Goal: Find specific page/section: Find specific page/section

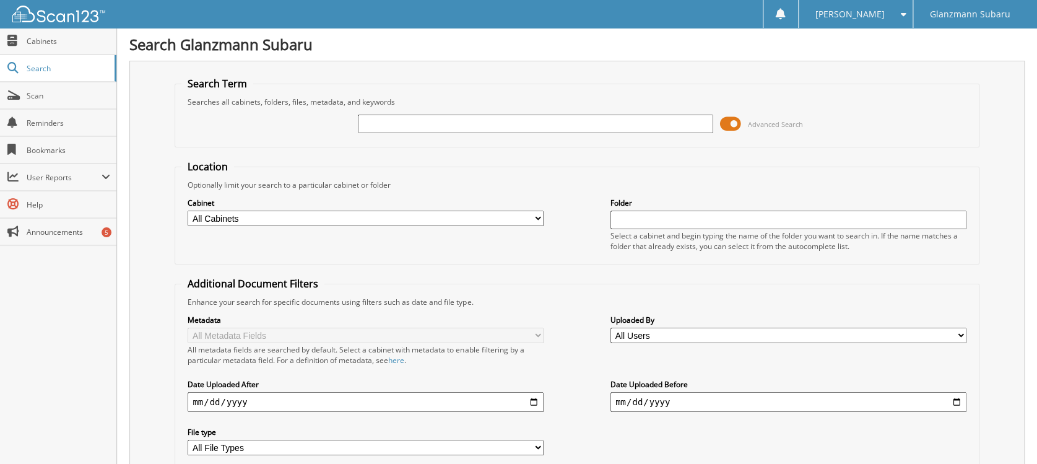
click at [728, 127] on span at bounding box center [729, 124] width 21 height 19
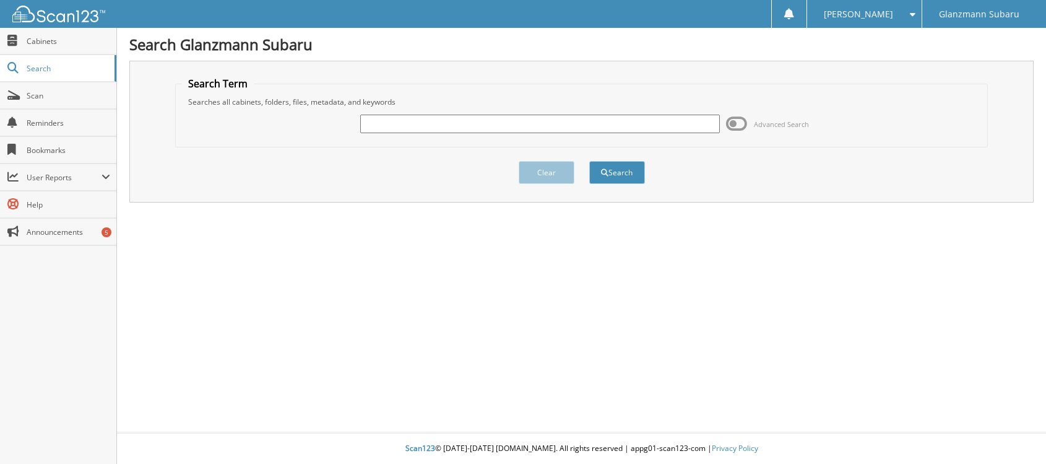
click at [511, 133] on div at bounding box center [540, 123] width 360 height 21
click at [509, 131] on input "text" at bounding box center [540, 124] width 360 height 19
type input "S251241"
click at [634, 176] on button "Search" at bounding box center [617, 172] width 56 height 23
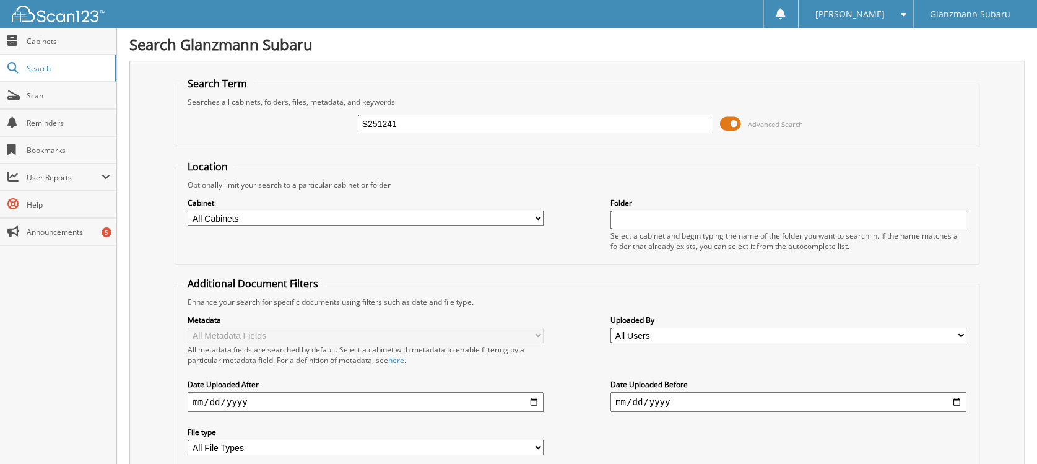
click at [729, 125] on span at bounding box center [729, 124] width 21 height 19
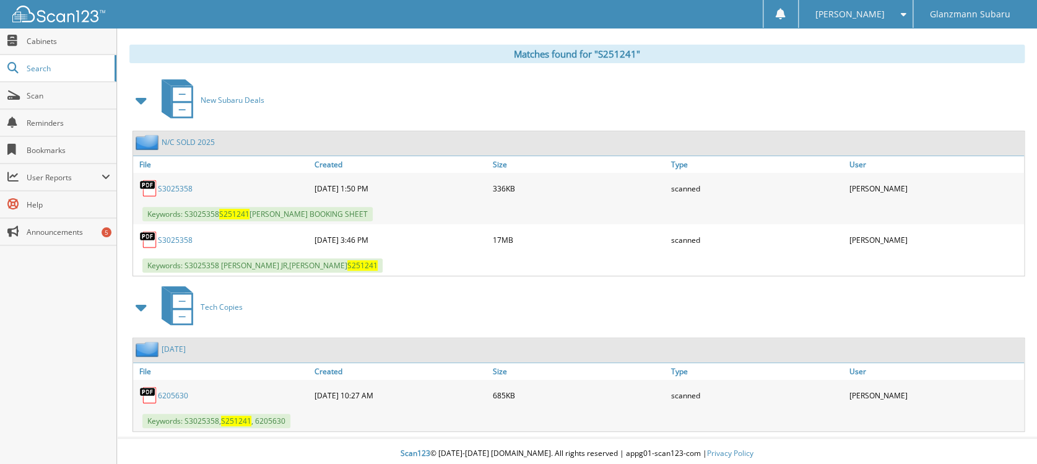
scroll to position [177, 0]
click at [168, 237] on link "S3025358" at bounding box center [175, 239] width 35 height 11
click at [67, 96] on span "Scan" at bounding box center [69, 95] width 84 height 11
